Goal: Task Accomplishment & Management: Use online tool/utility

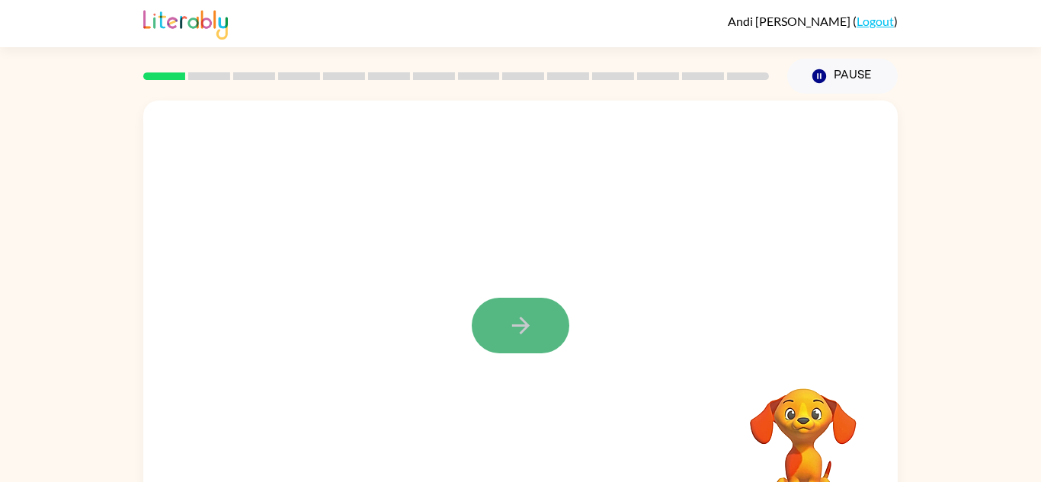
click at [524, 310] on button "button" at bounding box center [521, 326] width 98 height 56
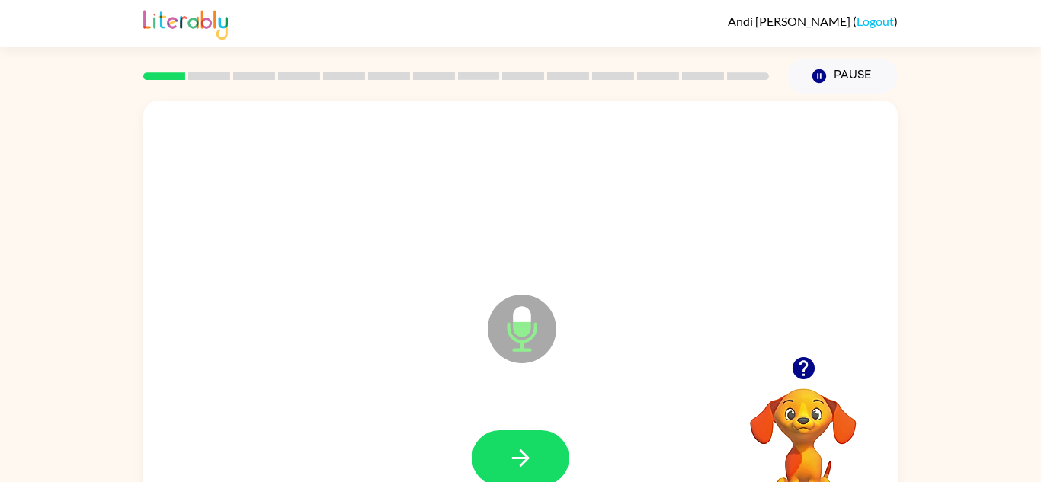
scroll to position [8, 0]
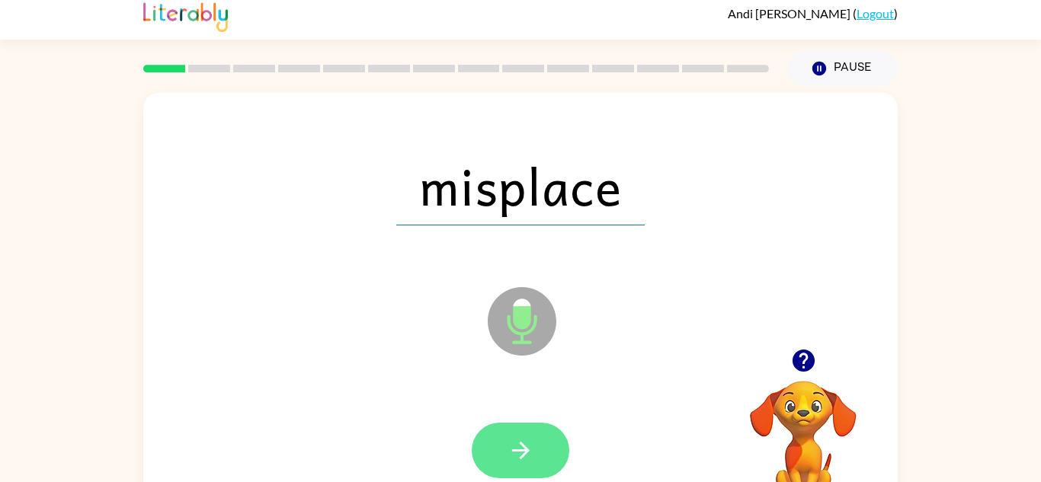
click at [536, 443] on button "button" at bounding box center [521, 451] width 98 height 56
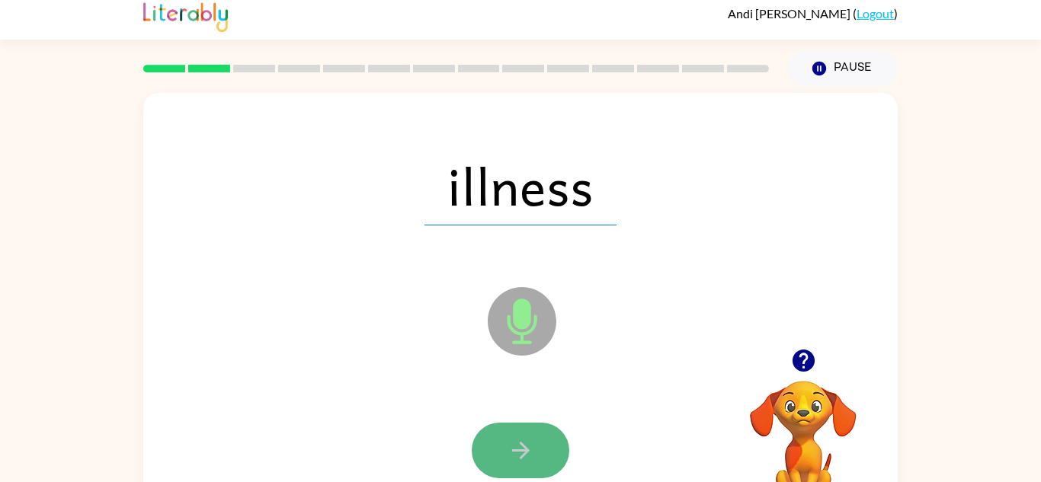
click at [515, 463] on icon "button" at bounding box center [521, 450] width 27 height 27
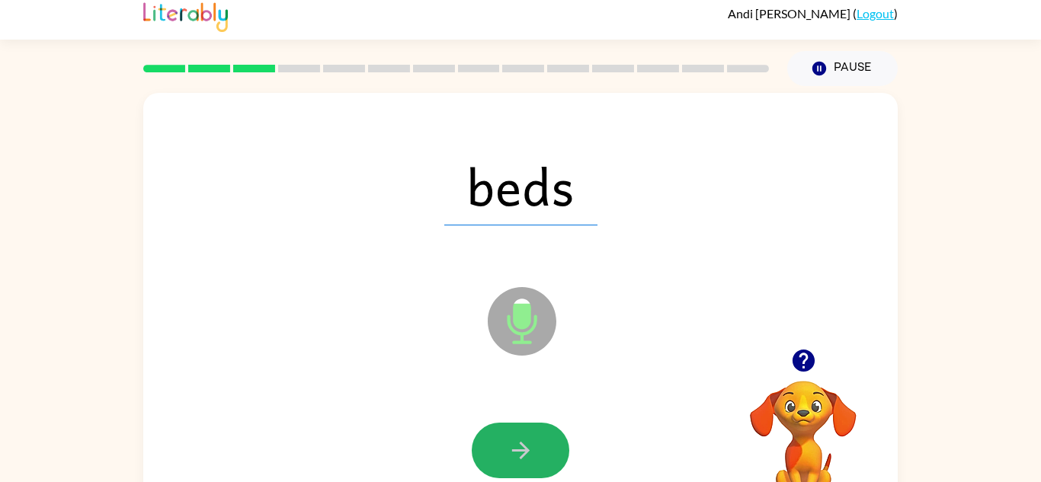
click at [515, 463] on icon "button" at bounding box center [521, 450] width 27 height 27
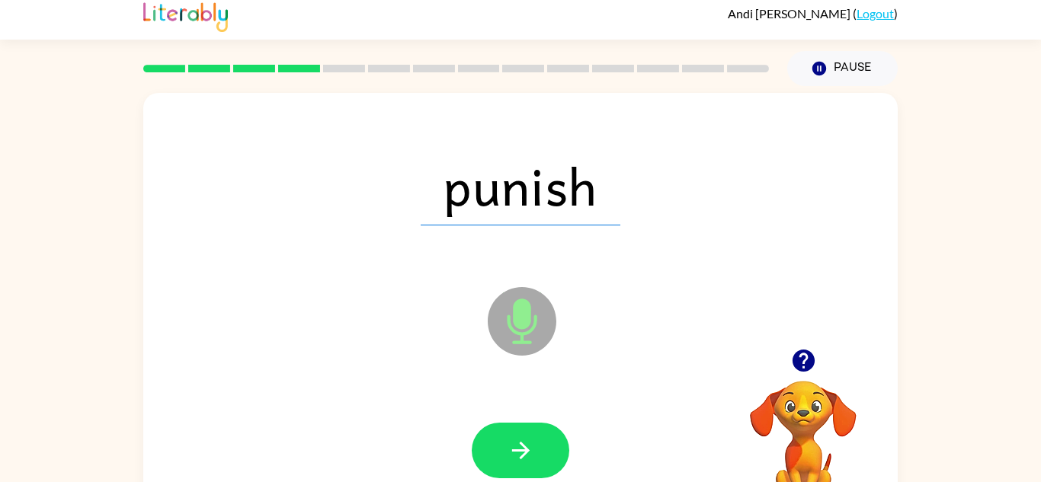
click at [515, 463] on icon "button" at bounding box center [521, 450] width 27 height 27
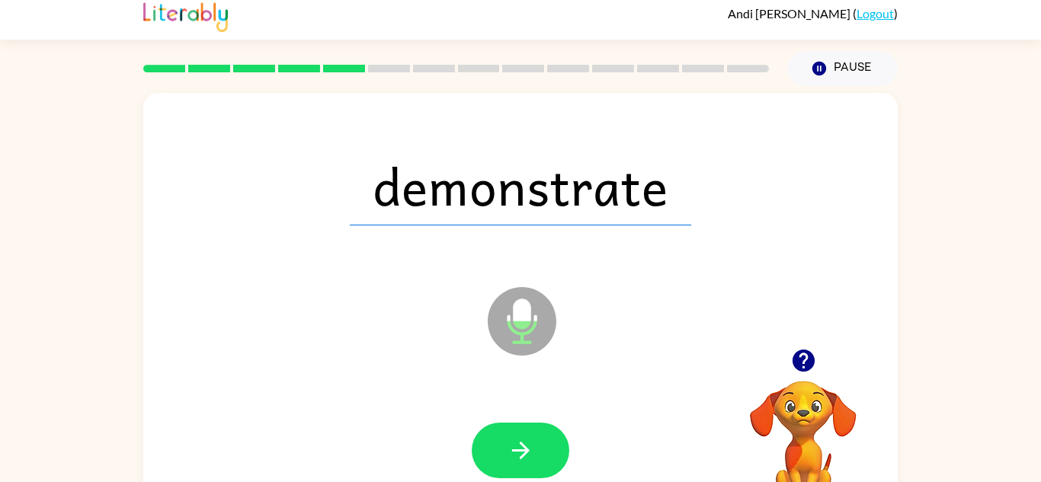
click at [515, 463] on icon "button" at bounding box center [521, 450] width 27 height 27
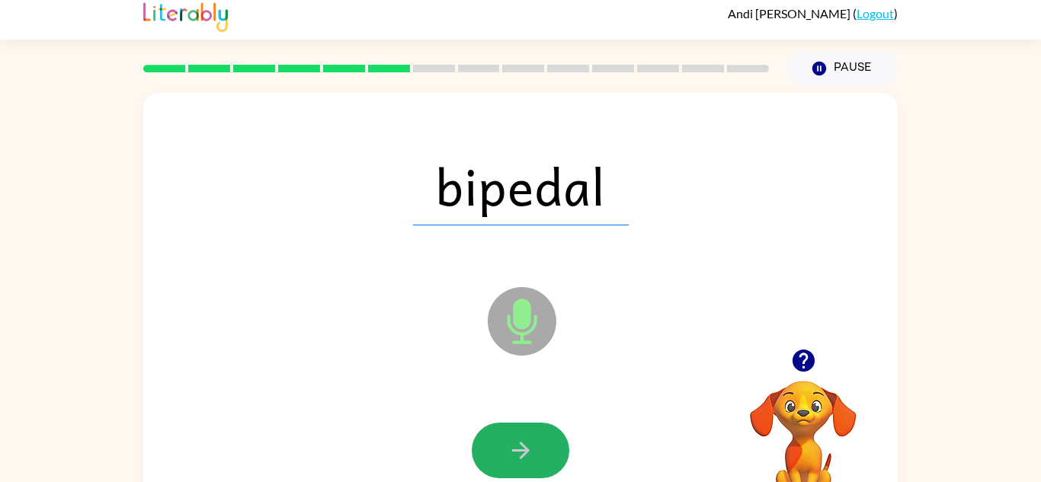
click at [515, 463] on icon "button" at bounding box center [521, 450] width 27 height 27
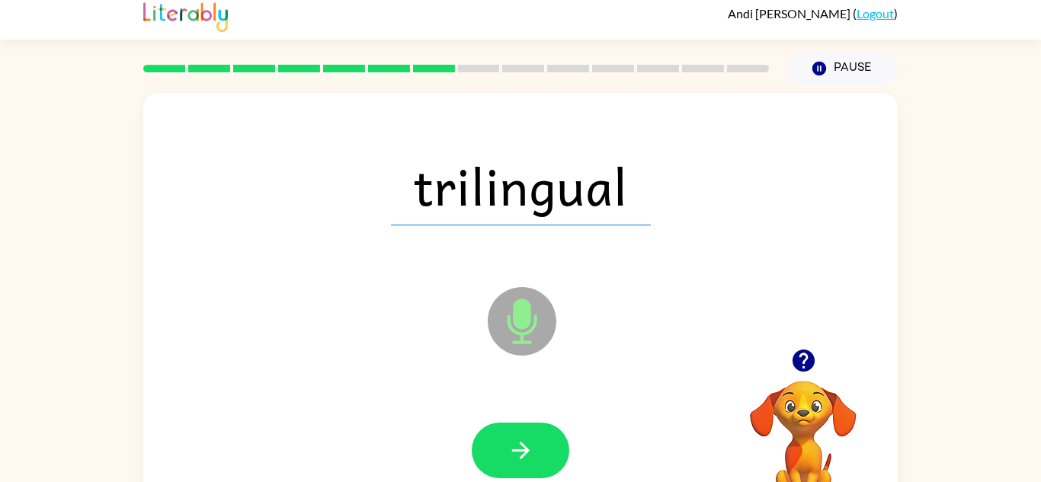
click at [515, 463] on icon "button" at bounding box center [521, 450] width 27 height 27
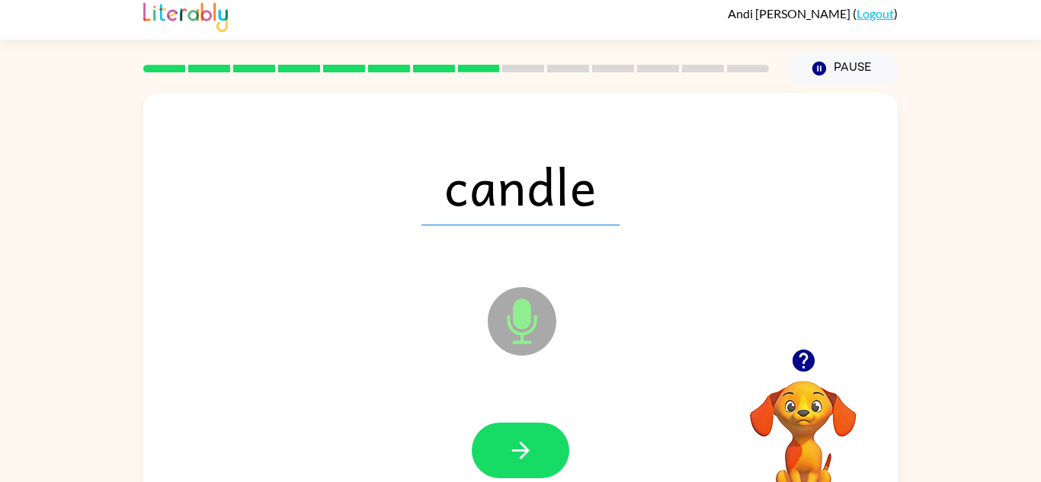
click at [515, 463] on icon "button" at bounding box center [521, 450] width 27 height 27
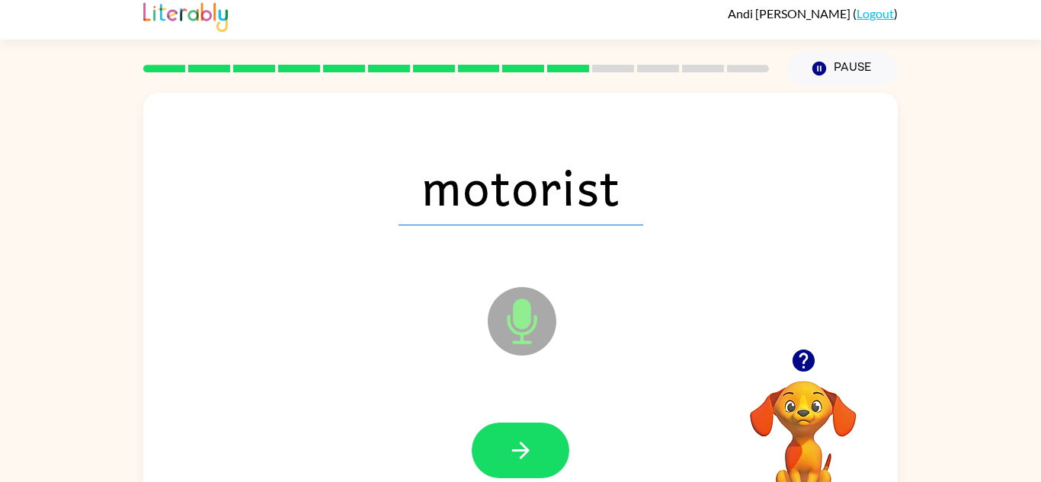
click at [515, 463] on icon "button" at bounding box center [521, 450] width 27 height 27
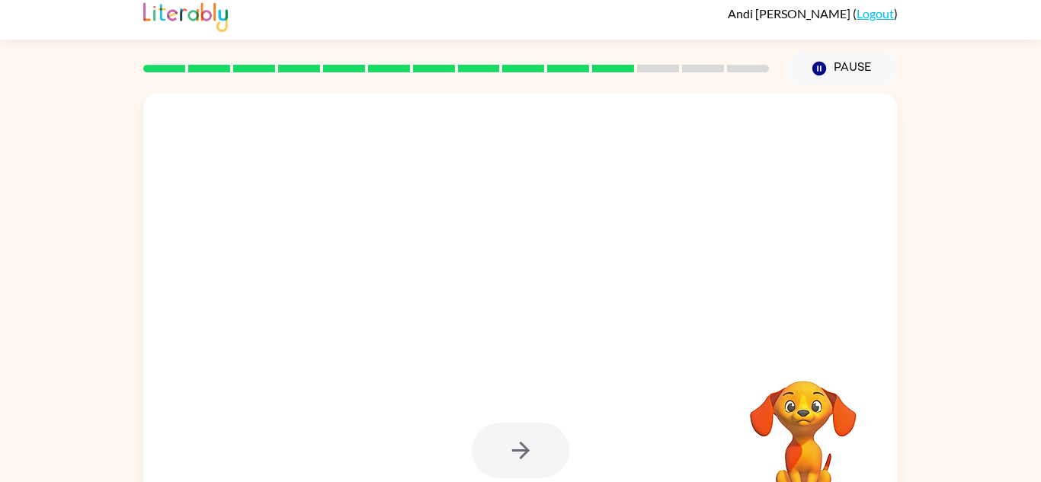
click at [515, 463] on div at bounding box center [521, 451] width 98 height 56
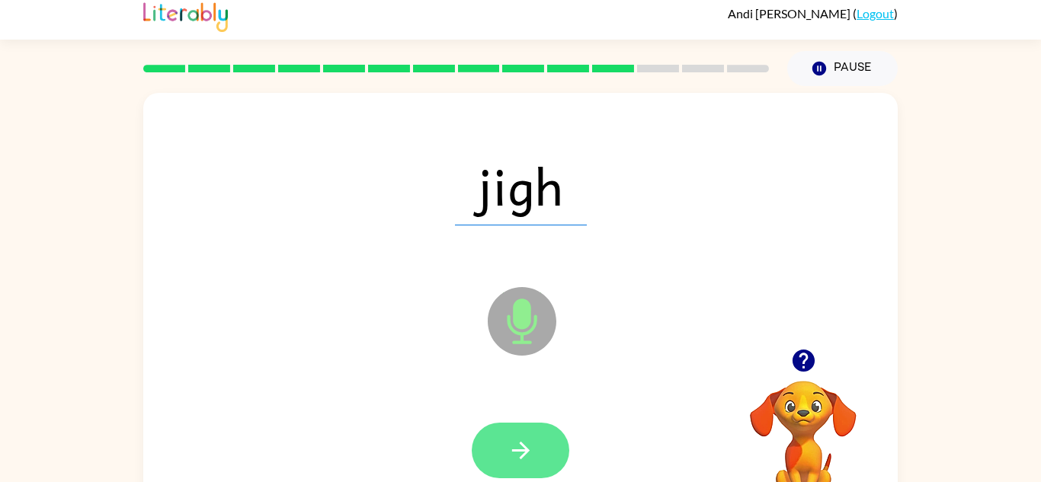
click at [527, 451] on icon "button" at bounding box center [520, 451] width 18 height 18
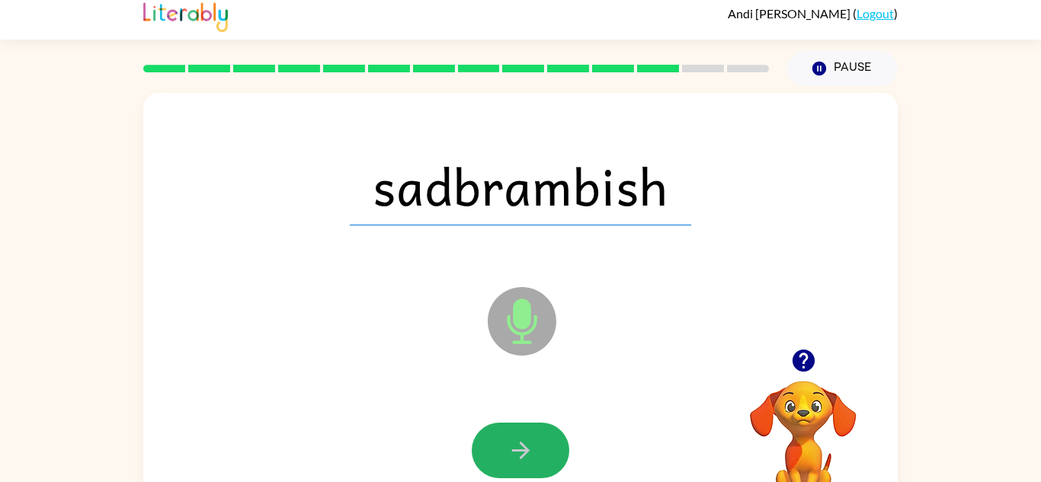
click at [527, 451] on icon "button" at bounding box center [520, 451] width 18 height 18
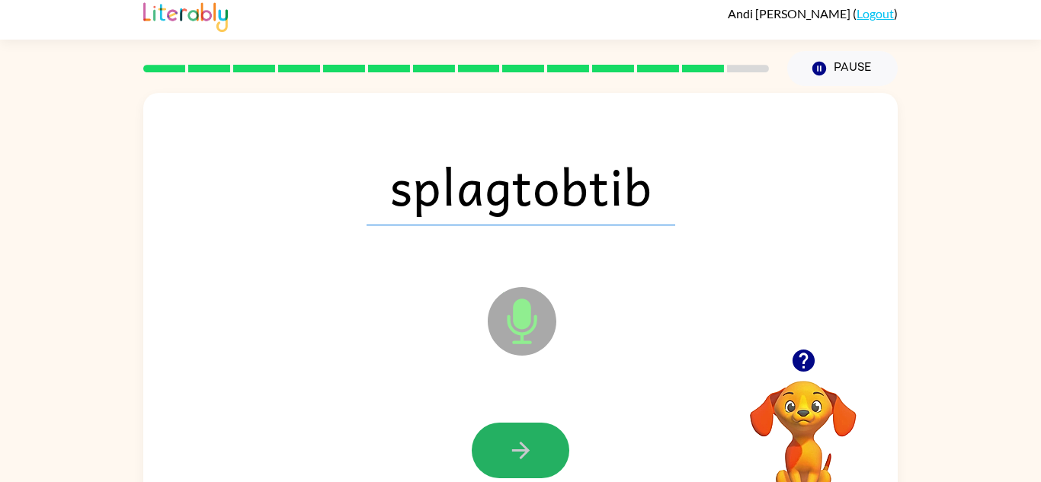
click at [527, 451] on icon "button" at bounding box center [520, 451] width 18 height 18
